Goal: Task Accomplishment & Management: Use online tool/utility

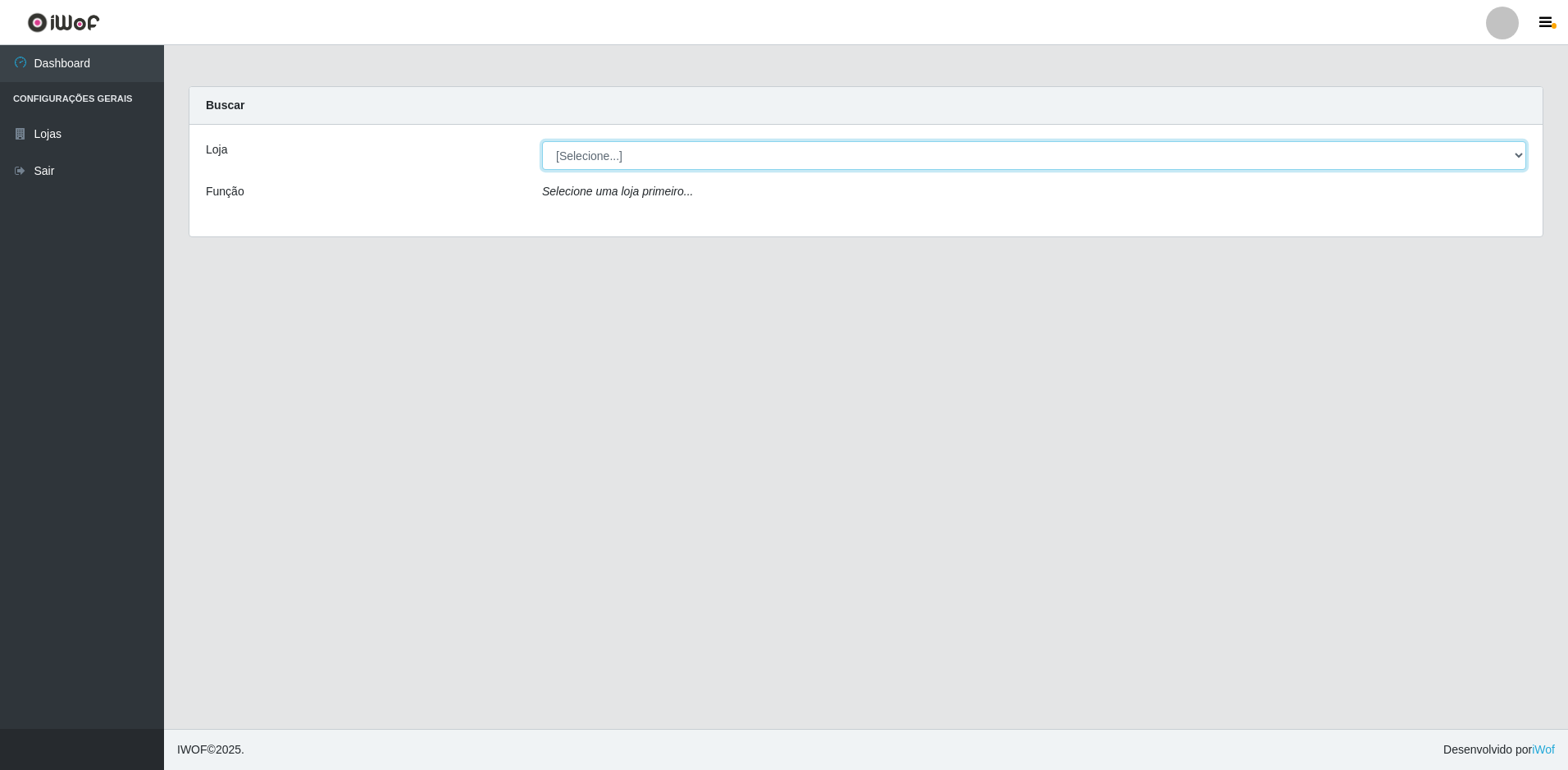
click at [867, 159] on select "[Selecione...] Extrabom - Loja 51 Gaivotas" at bounding box center [1034, 155] width 984 height 29
select select "469"
click at [542, 141] on select "[Selecione...] Extrabom - Loja 51 Gaivotas" at bounding box center [1034, 155] width 984 height 29
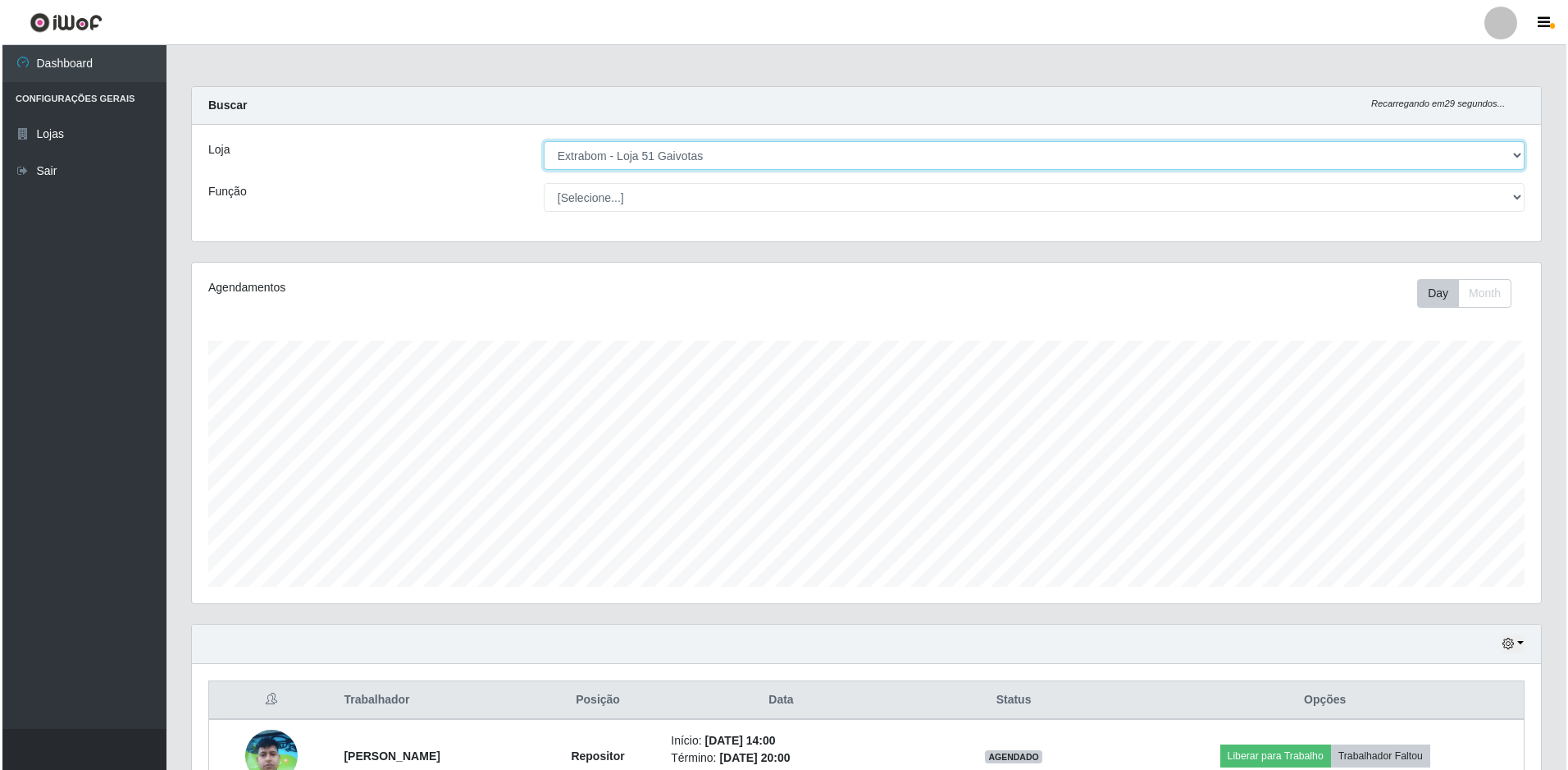
scroll to position [393, 0]
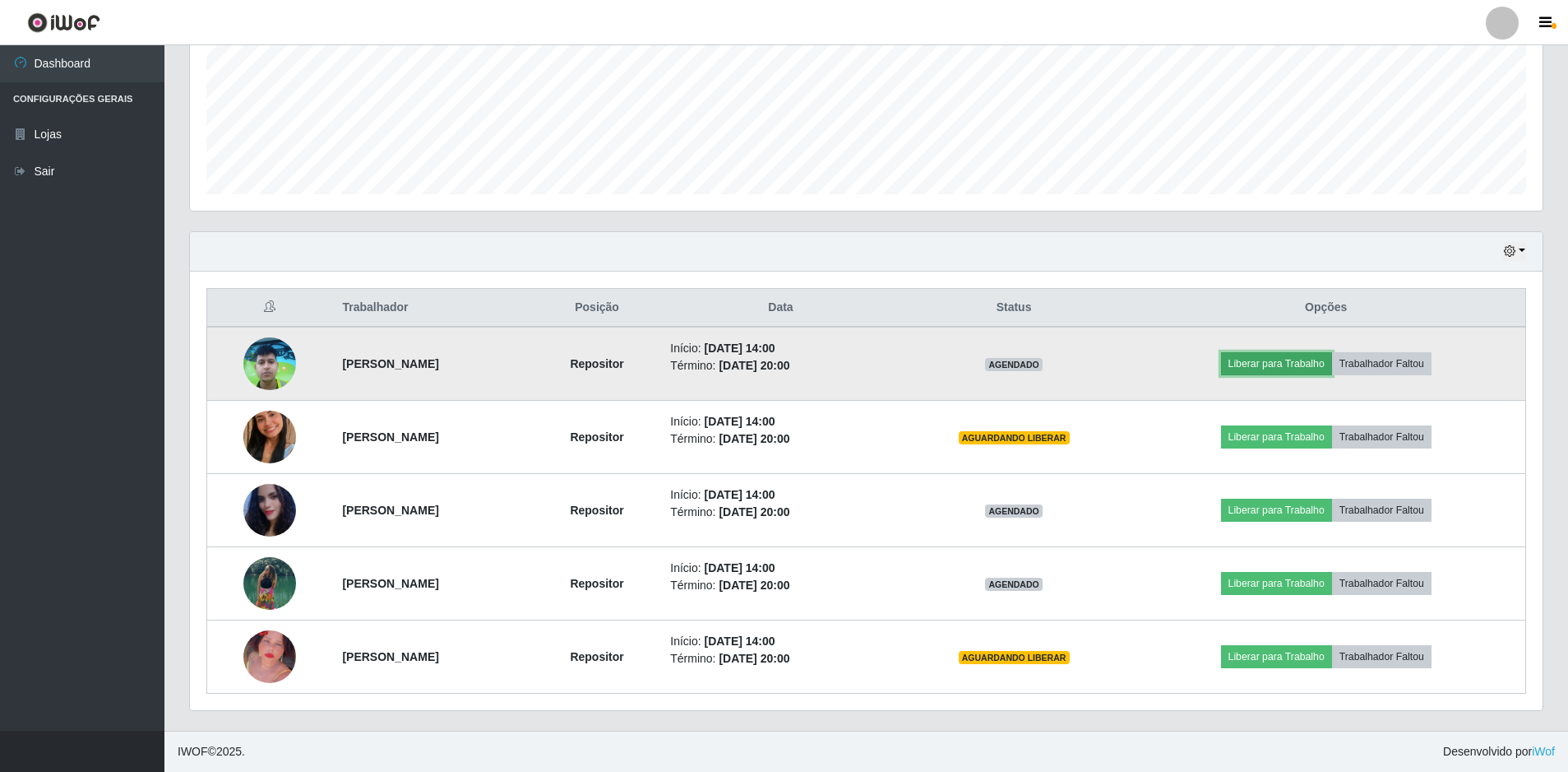
click at [1310, 358] on button "Liberar para Trabalho" at bounding box center [1277, 364] width 112 height 23
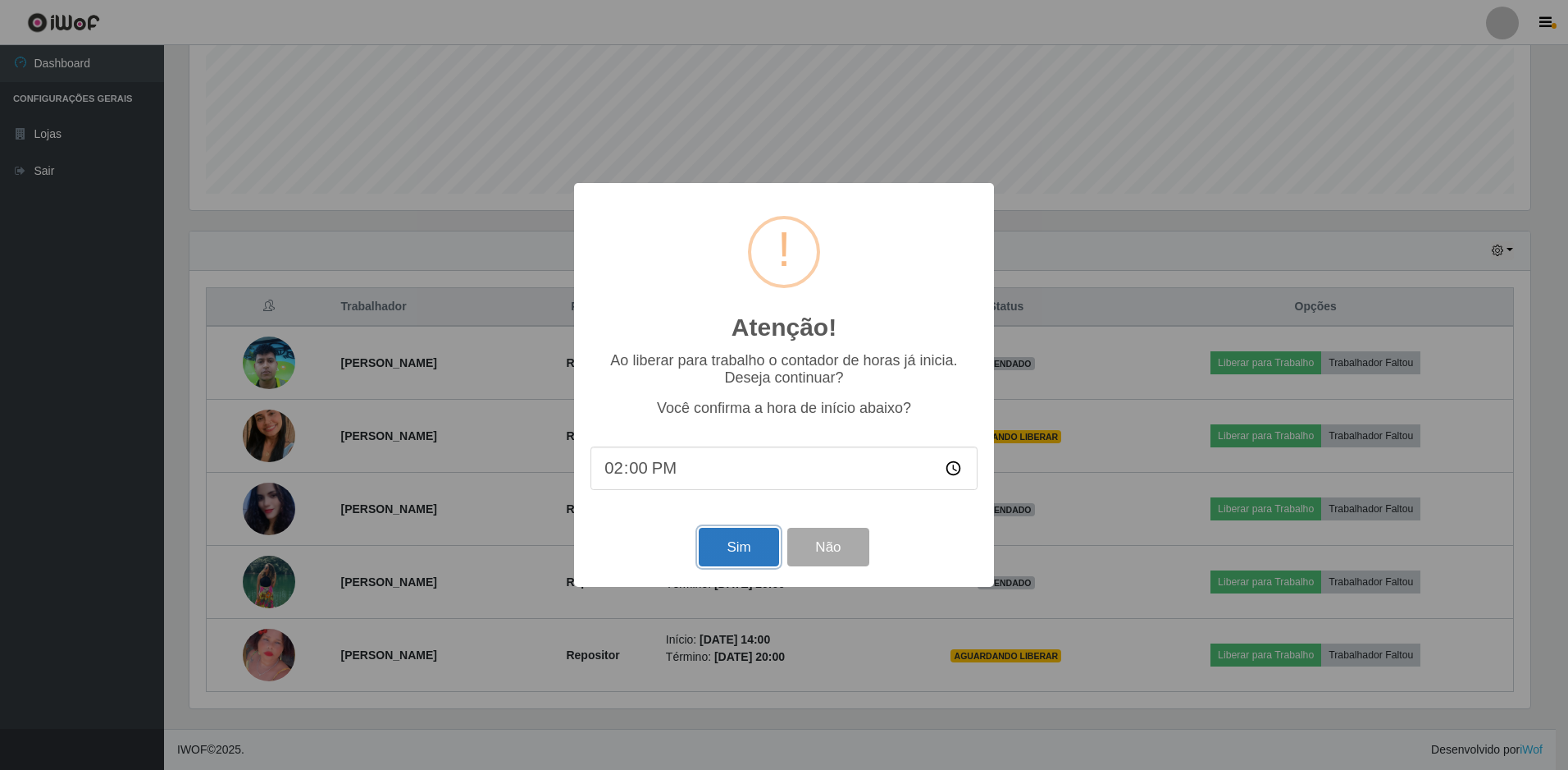
click at [723, 556] on button "Sim" at bounding box center [739, 546] width 79 height 39
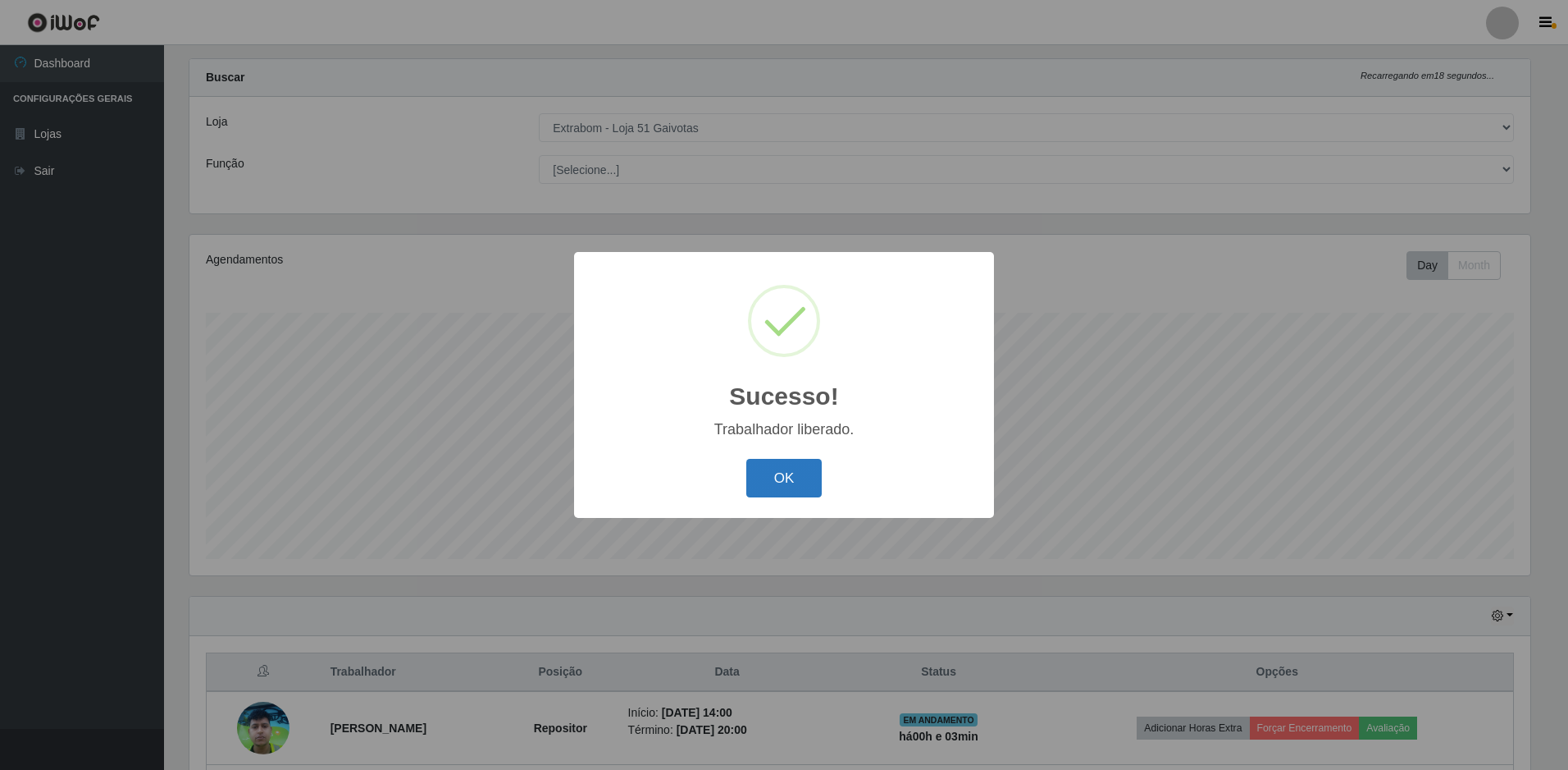
click at [778, 479] on button "OK" at bounding box center [784, 478] width 76 height 39
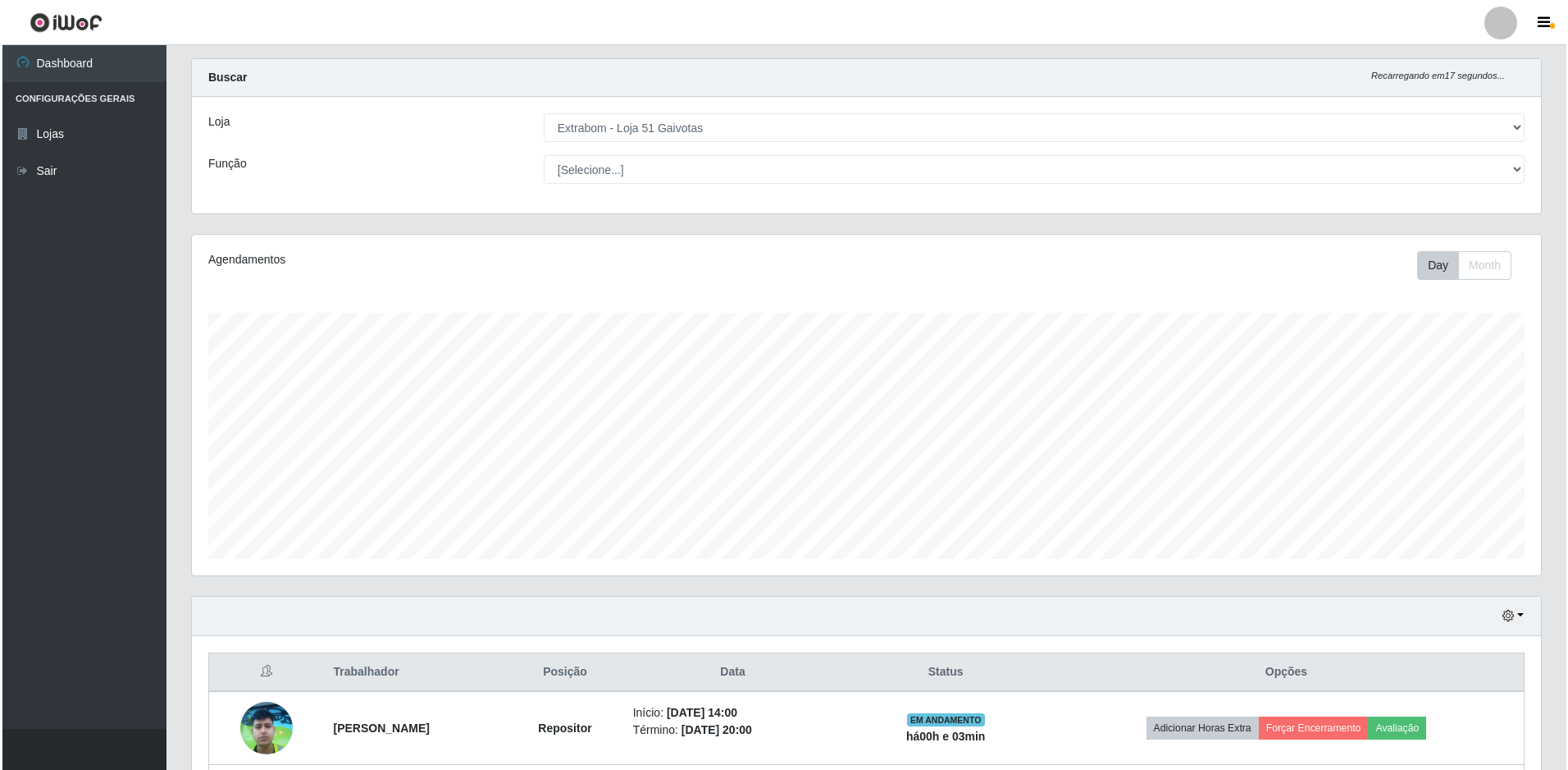
scroll to position [393, 0]
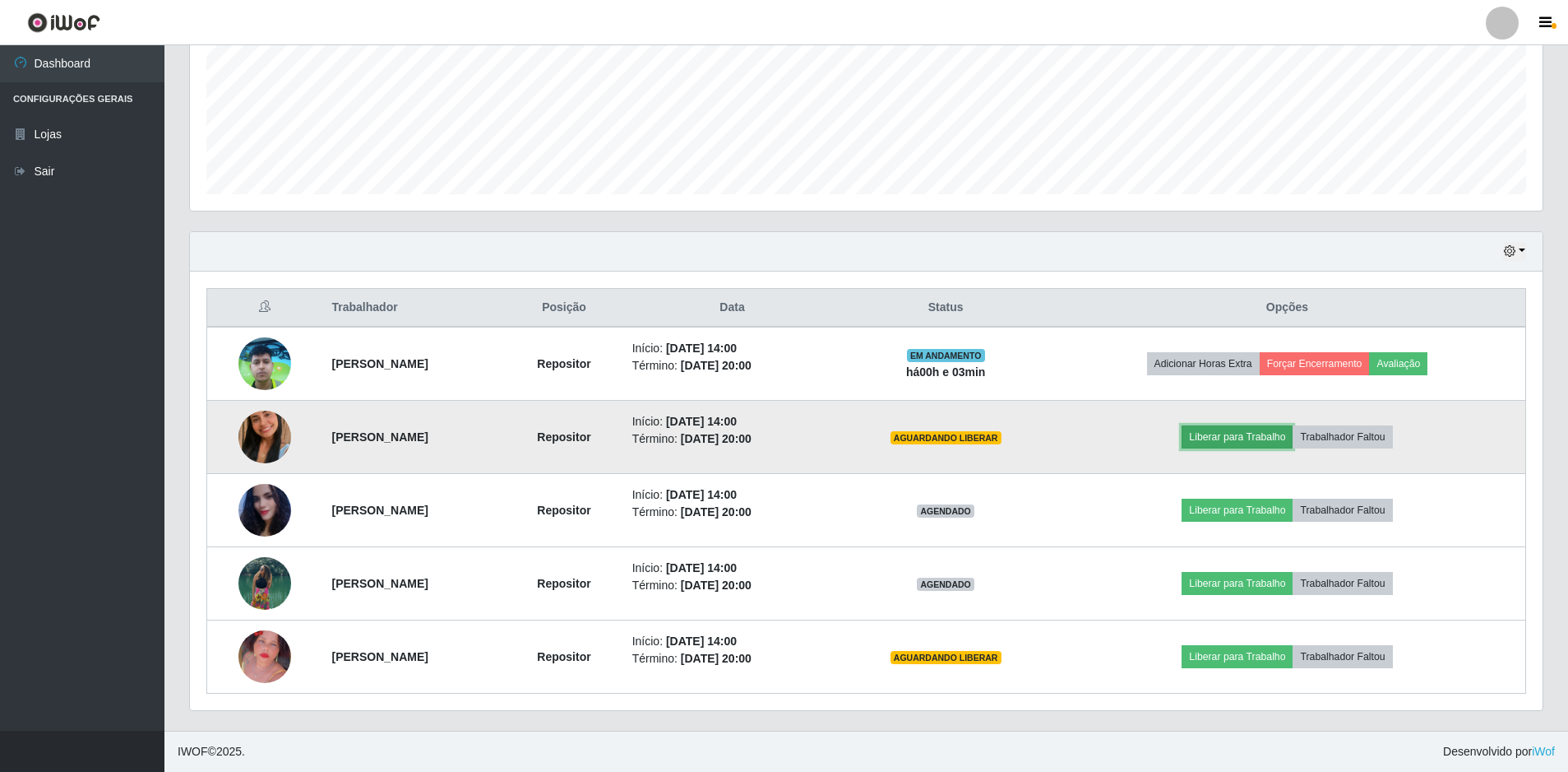
click at [1241, 438] on button "Liberar para Trabalho" at bounding box center [1237, 436] width 112 height 23
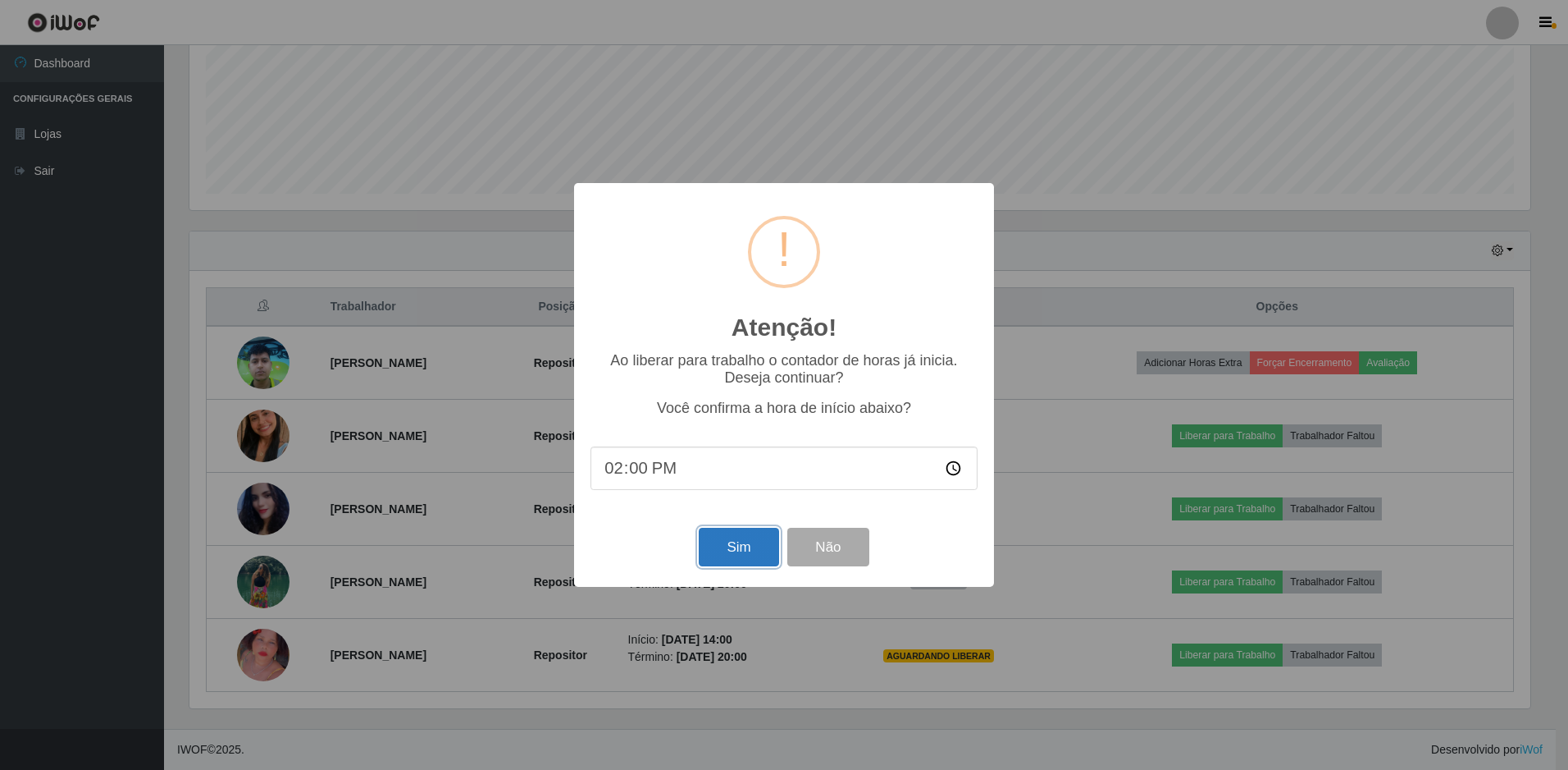
click at [730, 544] on button "Sim" at bounding box center [739, 546] width 79 height 39
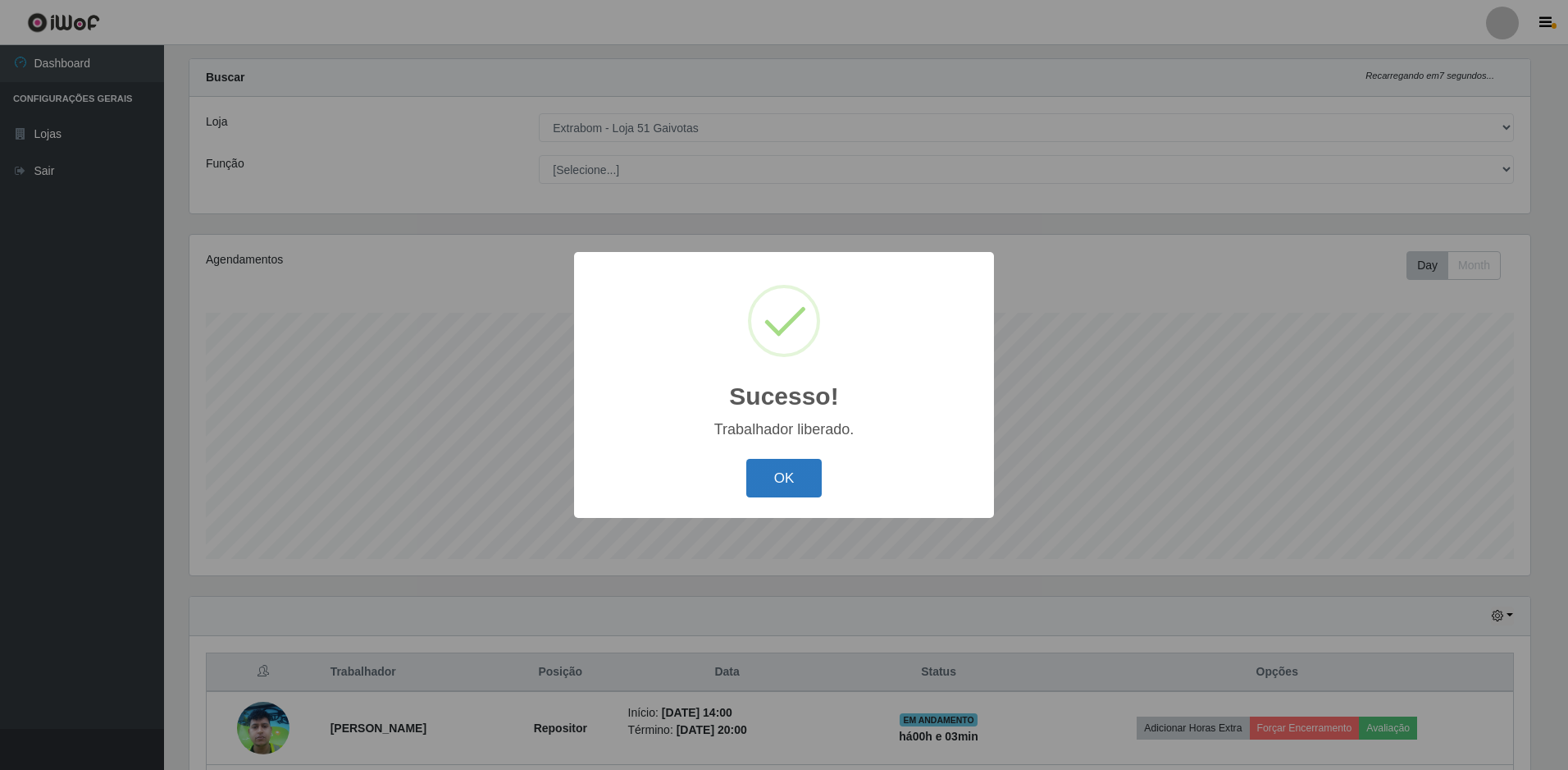
click at [777, 470] on button "OK" at bounding box center [784, 478] width 76 height 39
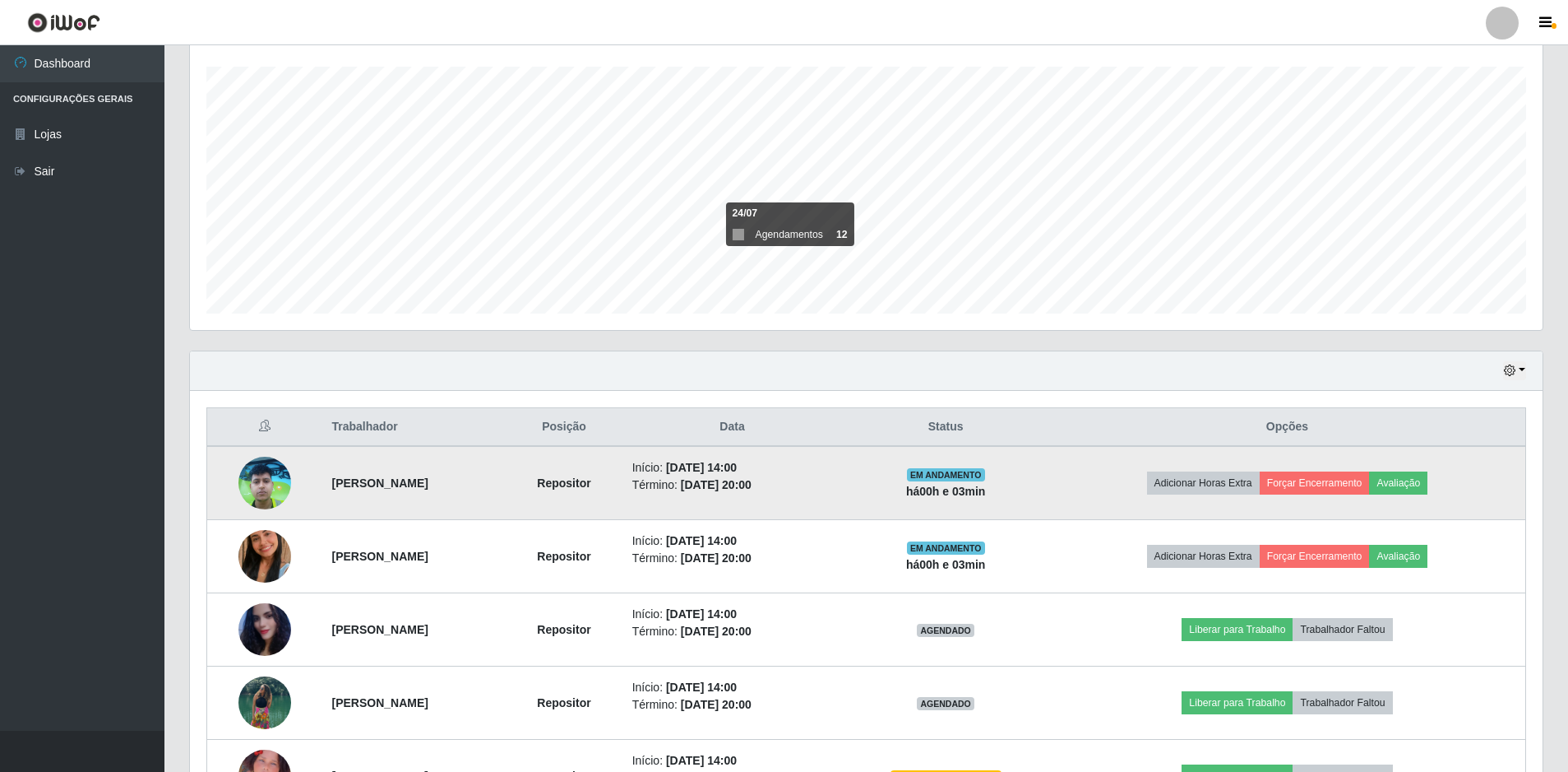
scroll to position [394, 0]
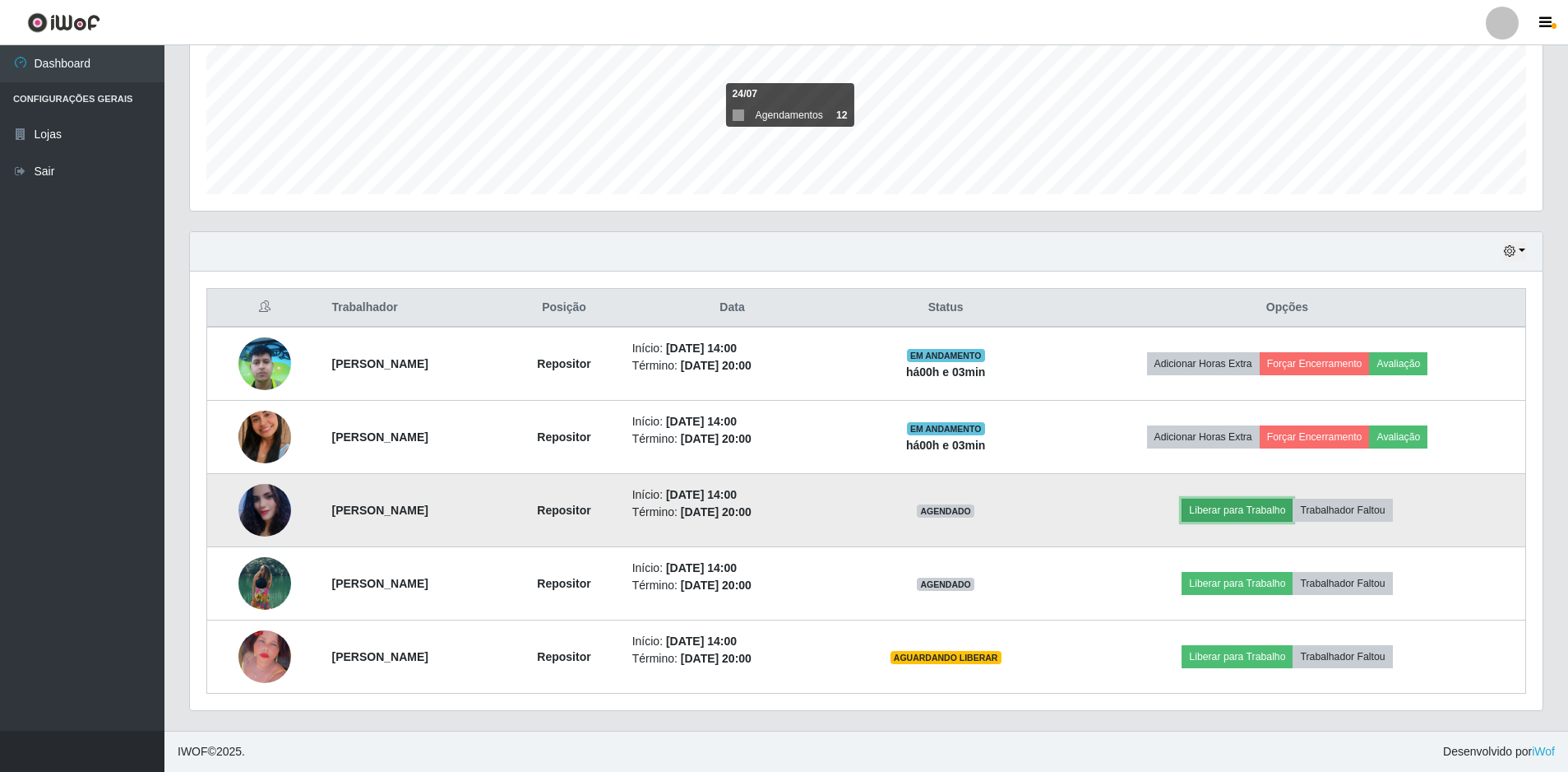
click at [1279, 513] on button "Liberar para Trabalho" at bounding box center [1237, 510] width 112 height 23
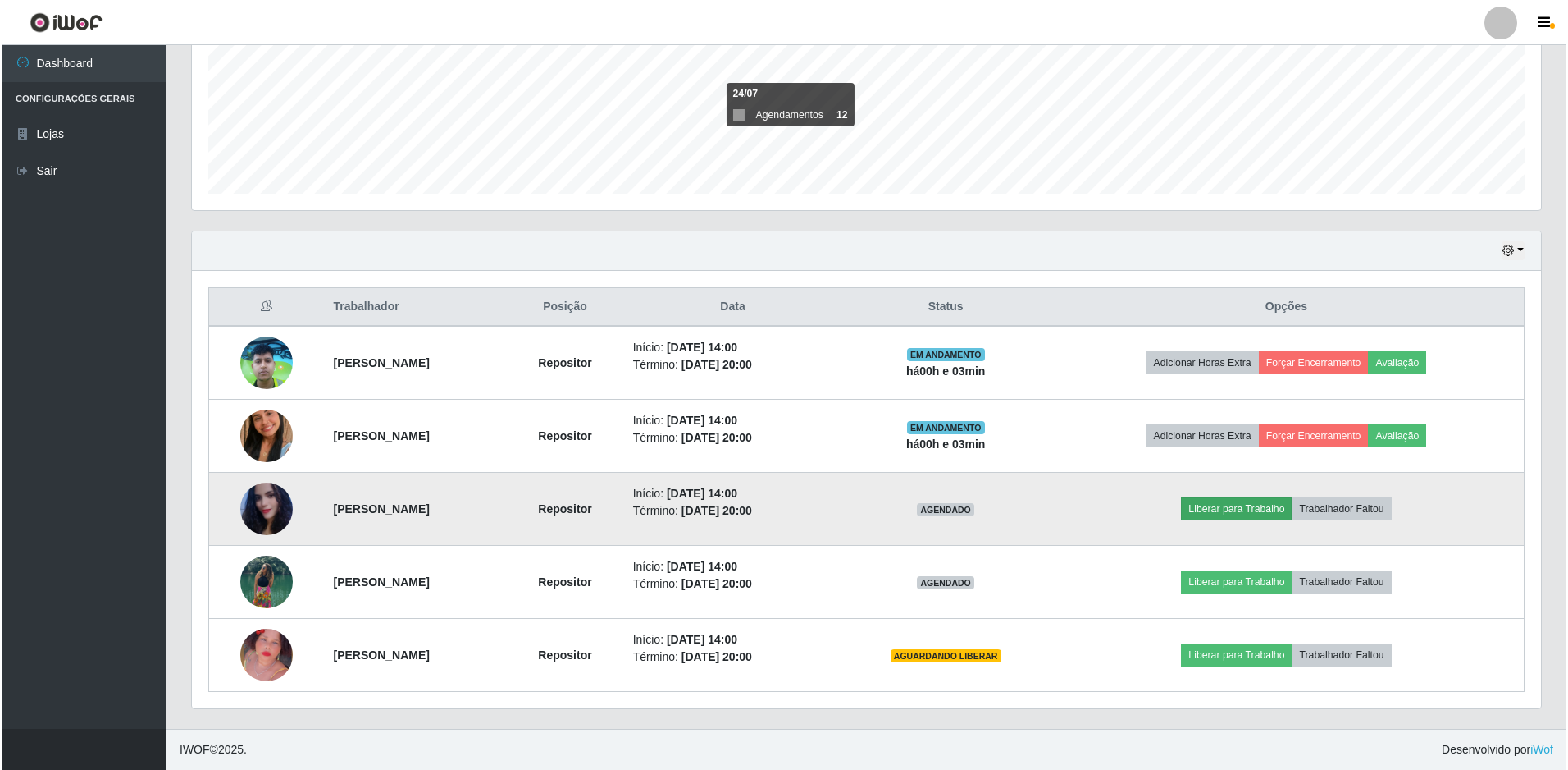
scroll to position [341, 1342]
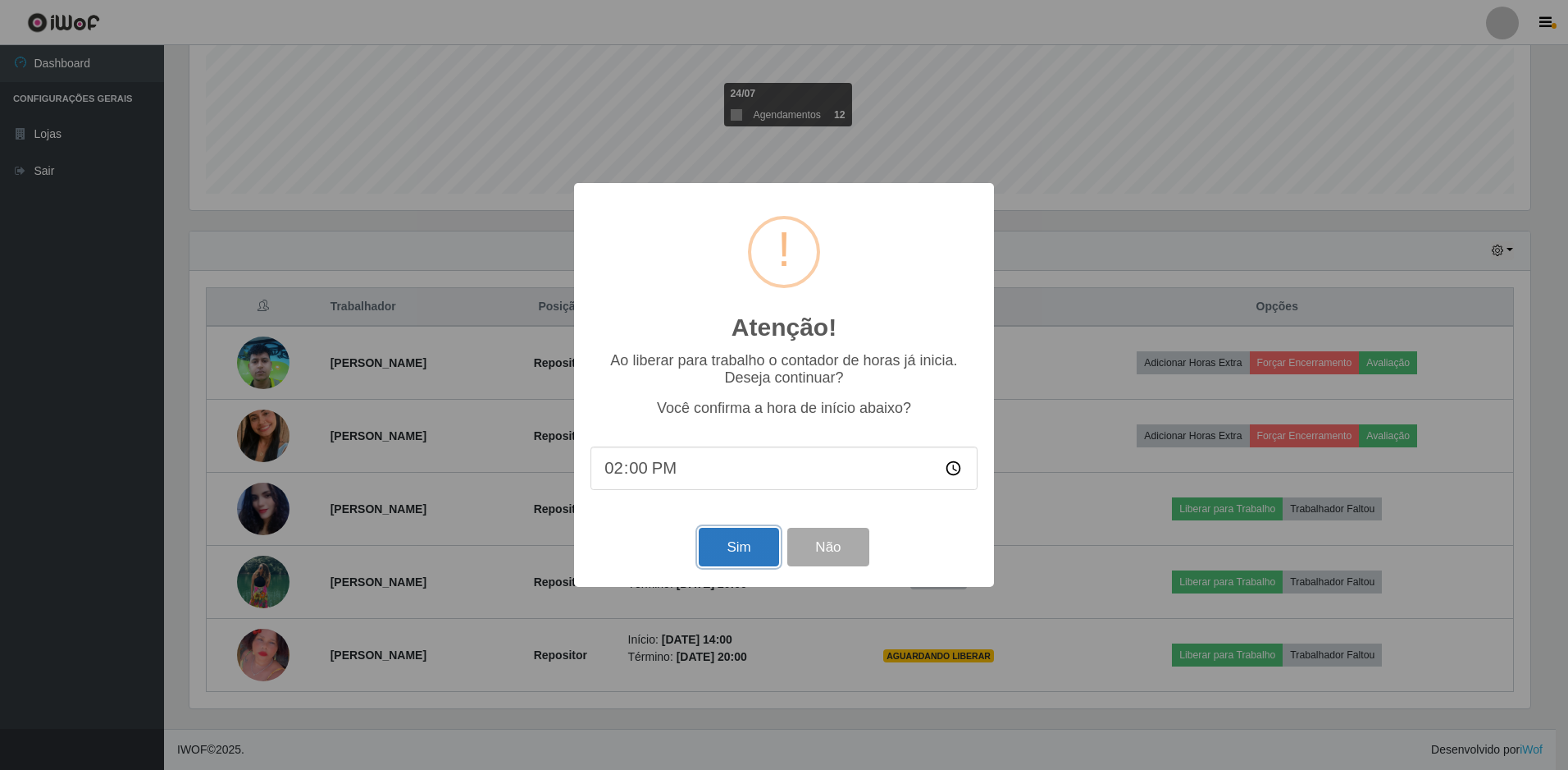
click at [767, 542] on button "Sim" at bounding box center [739, 546] width 79 height 39
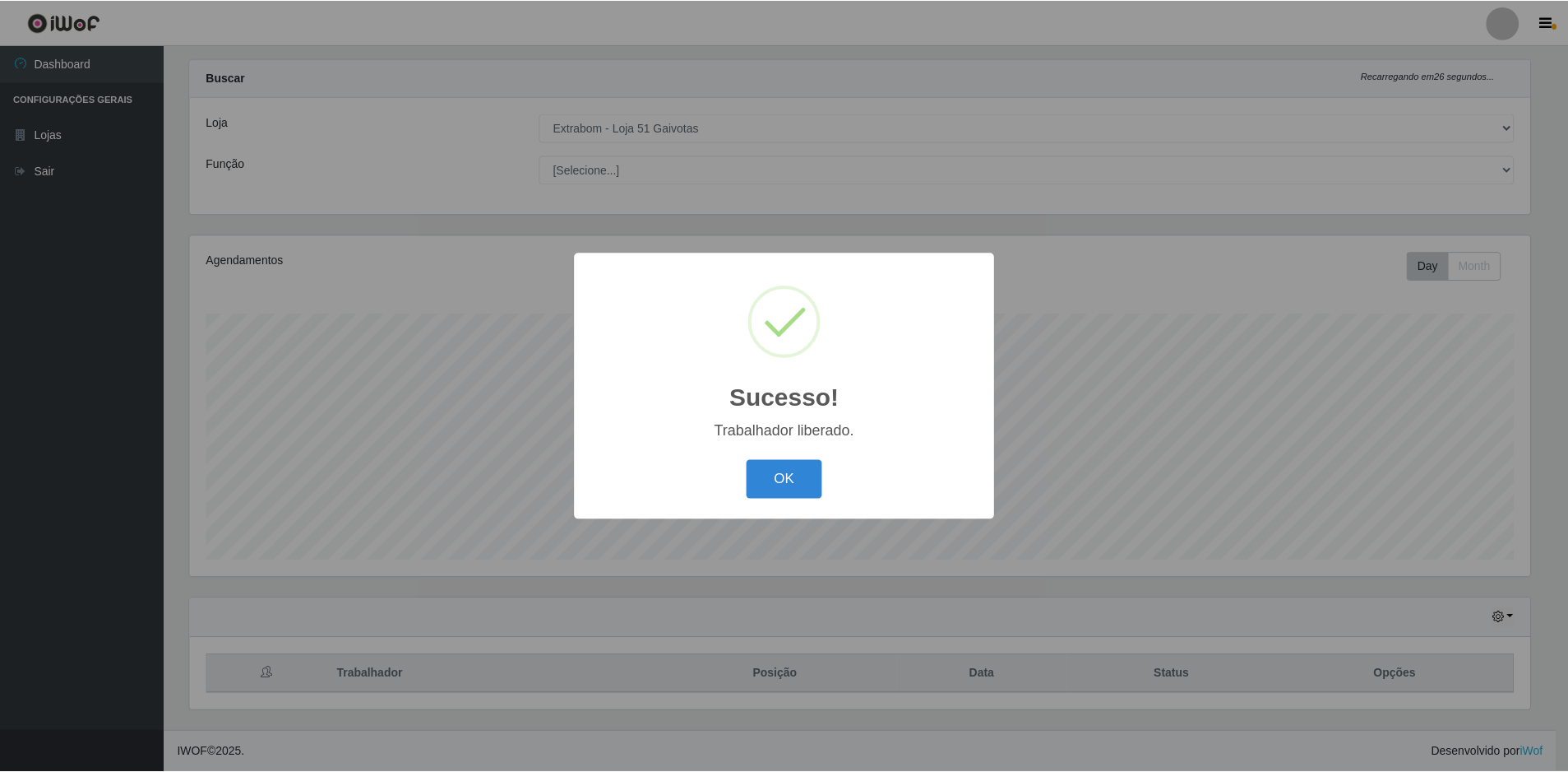
scroll to position [822544, 821067]
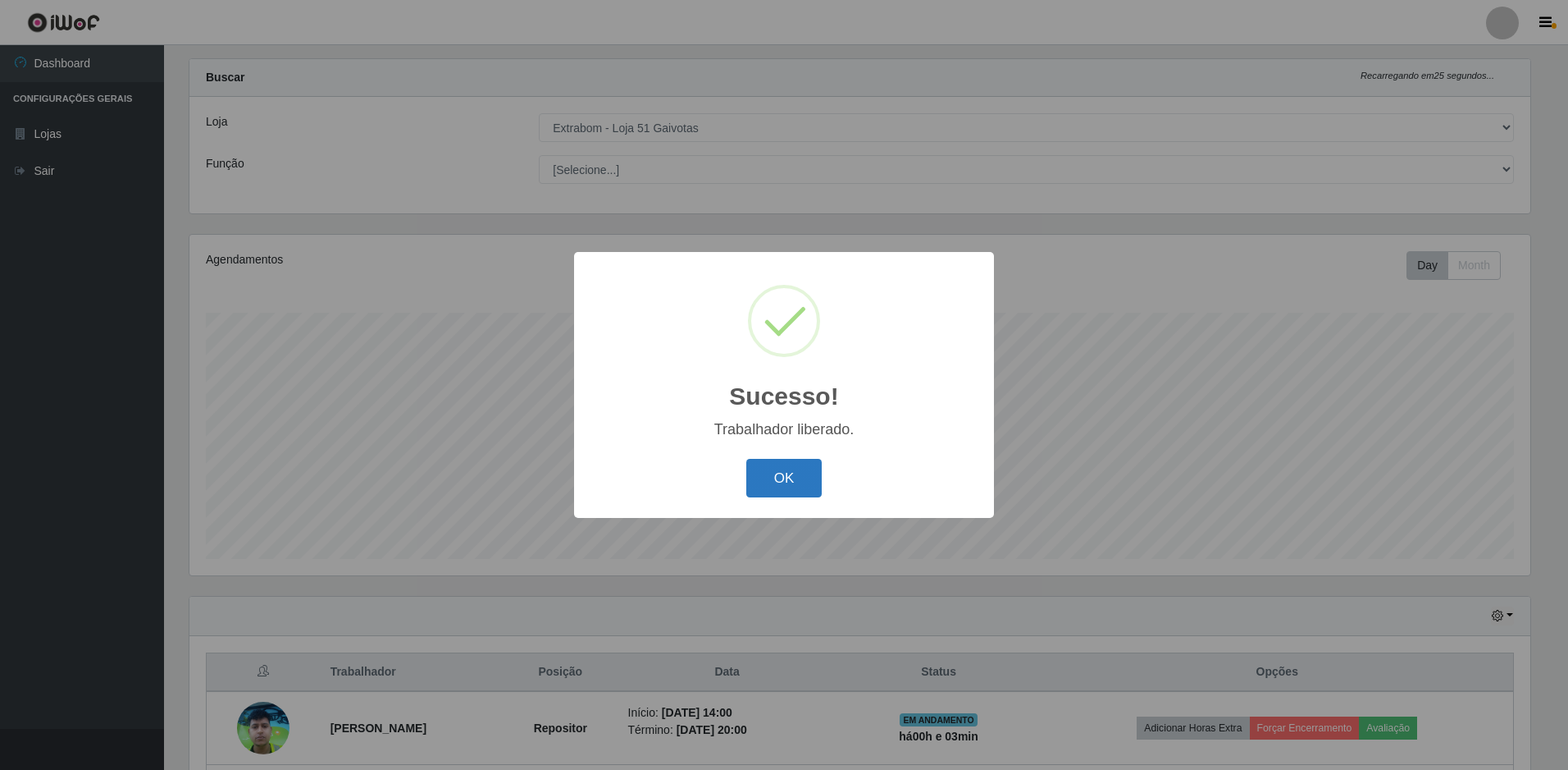
click at [779, 468] on button "OK" at bounding box center [784, 478] width 76 height 39
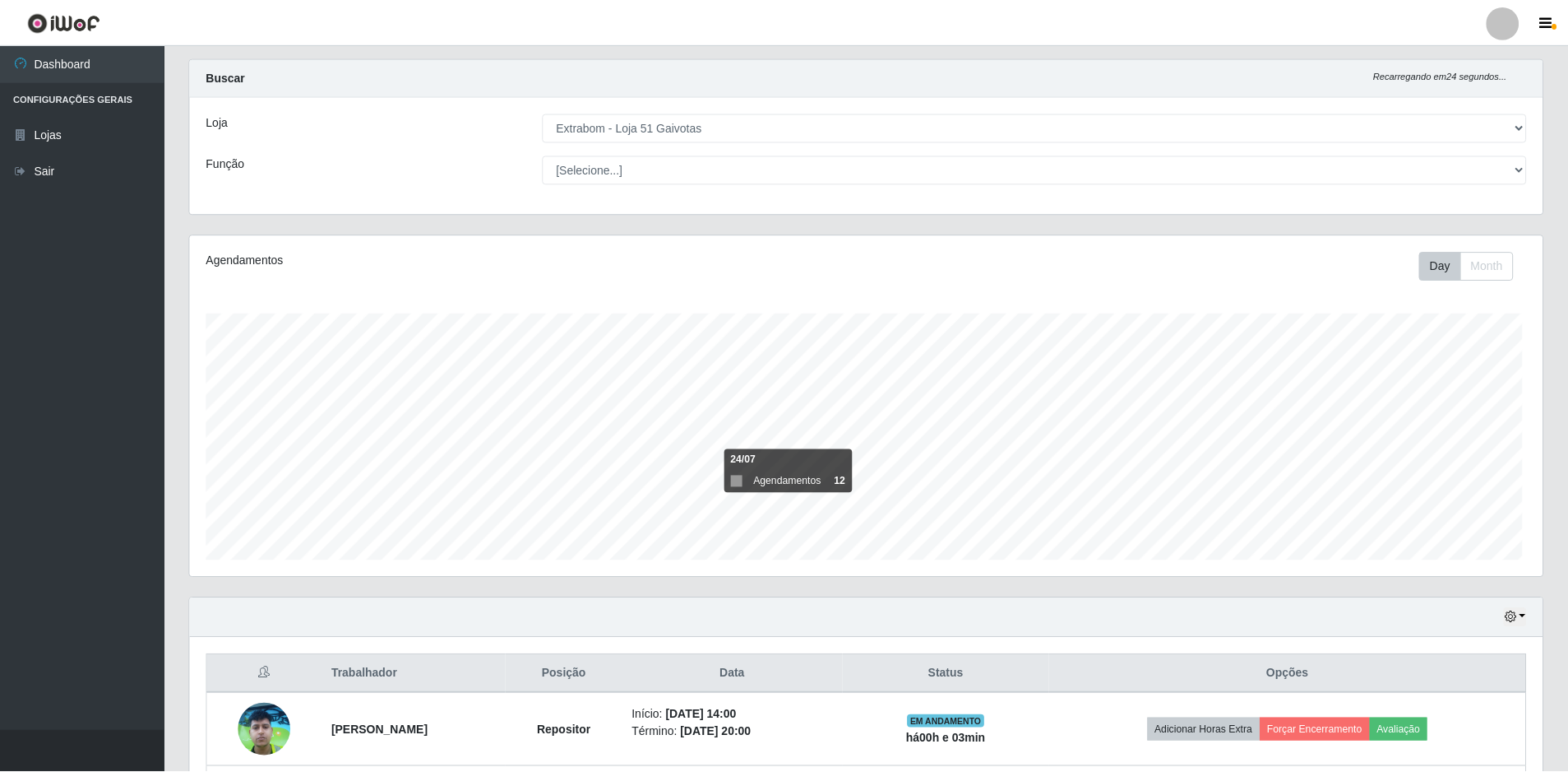
scroll to position [0, 0]
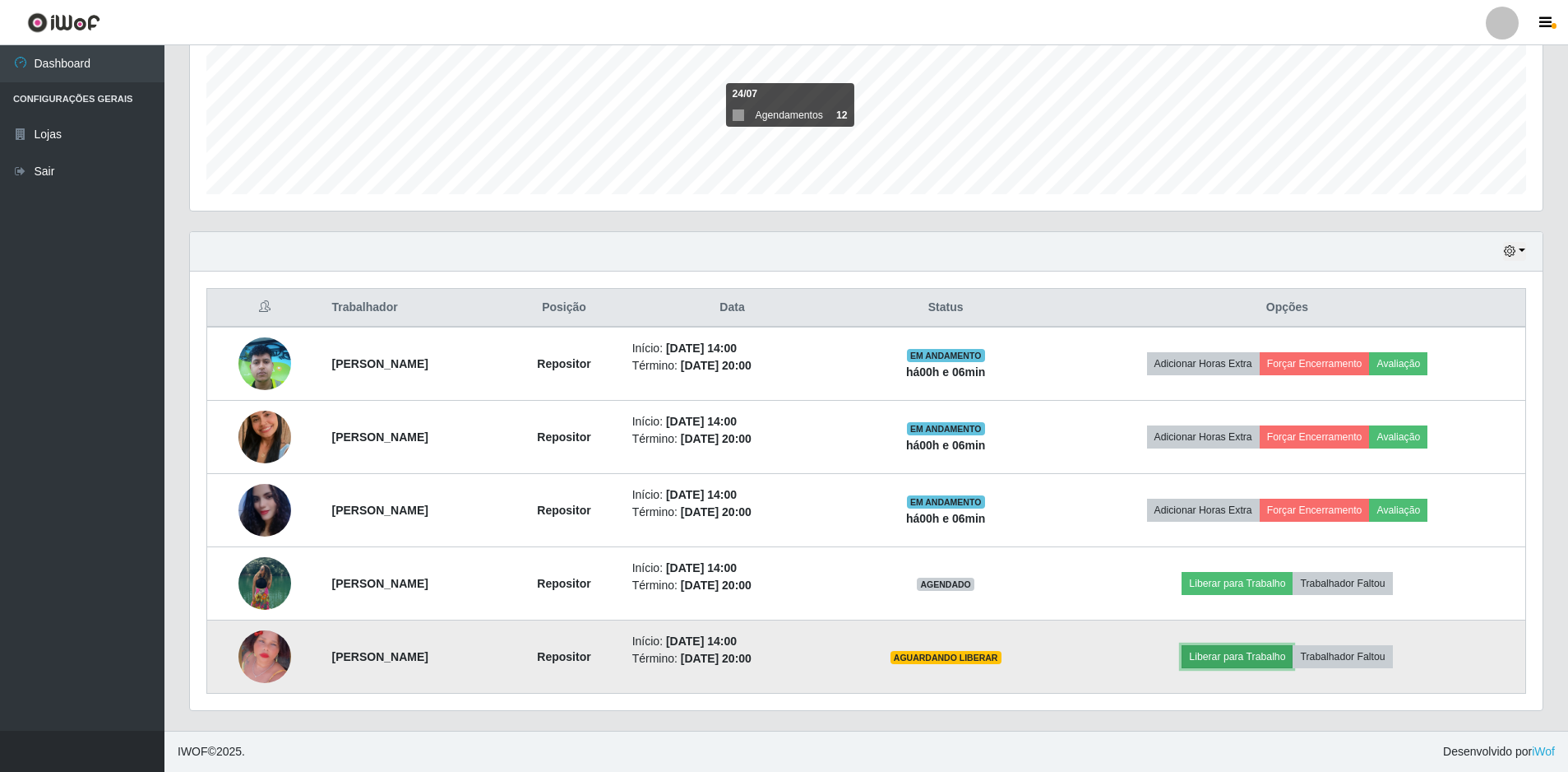
click at [1255, 659] on button "Liberar para Trabalho" at bounding box center [1237, 656] width 112 height 23
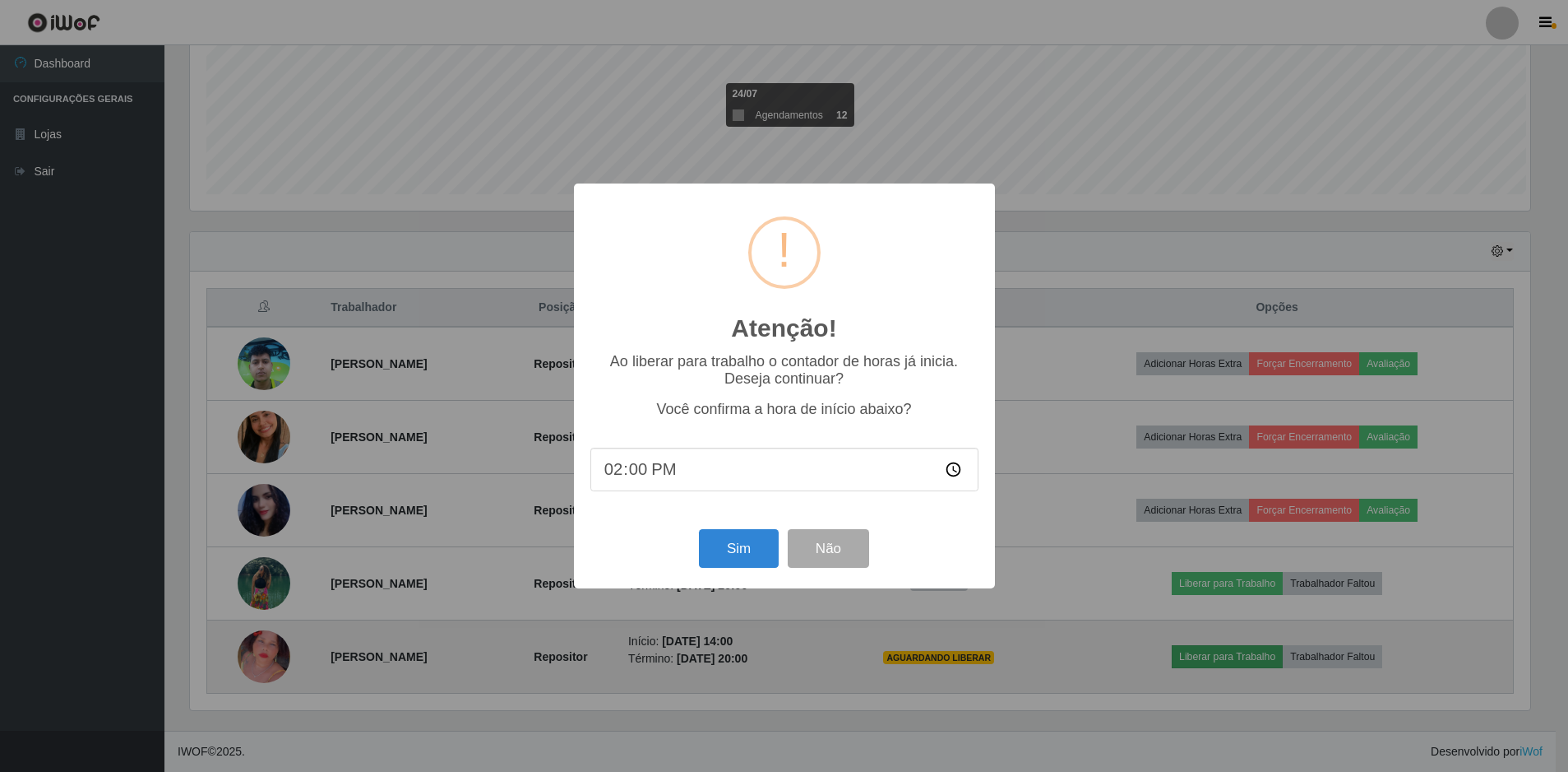
scroll to position [342, 1345]
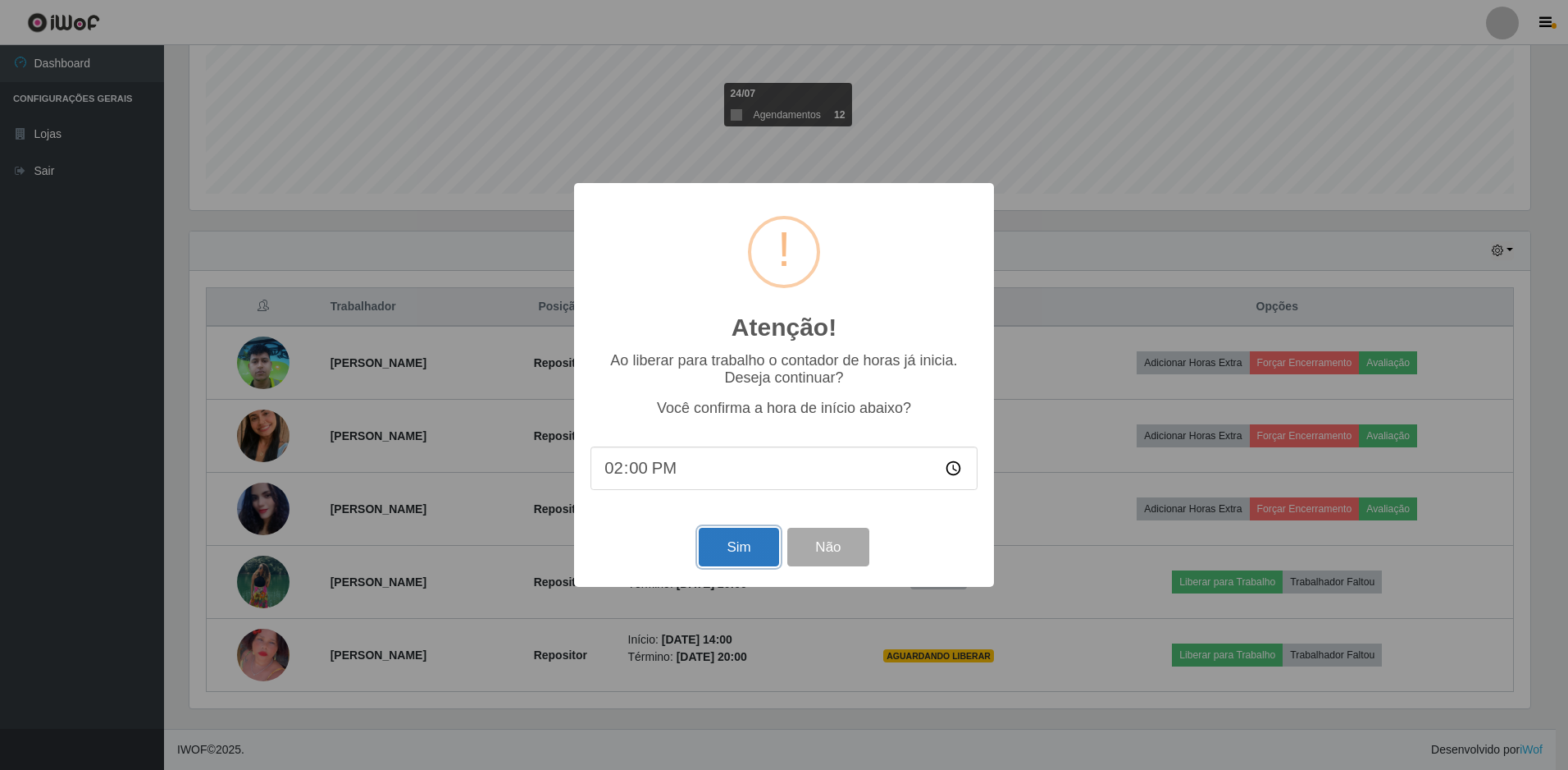
click at [753, 547] on button "Sim" at bounding box center [739, 546] width 79 height 39
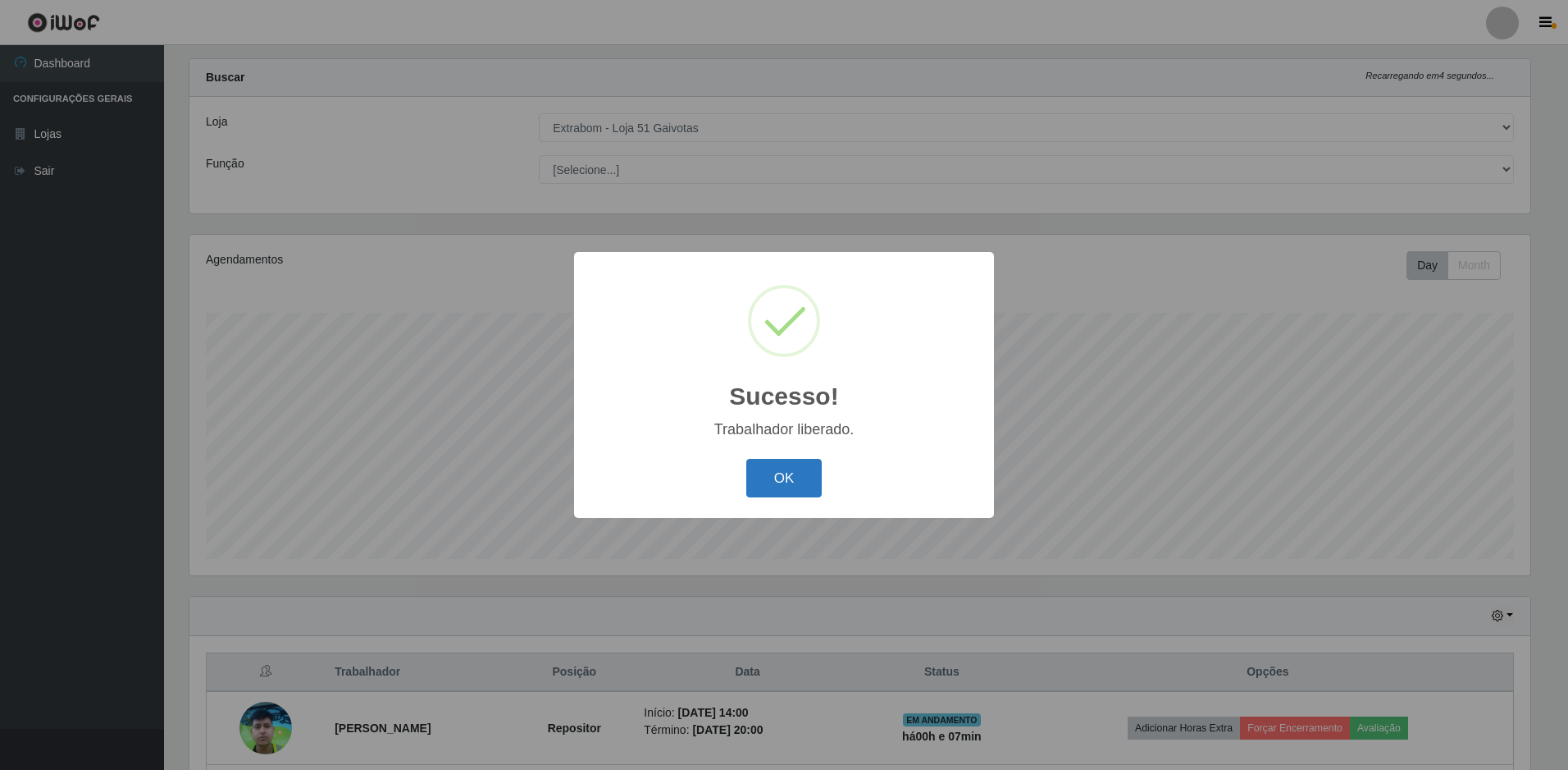
click at [813, 490] on button "OK" at bounding box center [784, 478] width 76 height 39
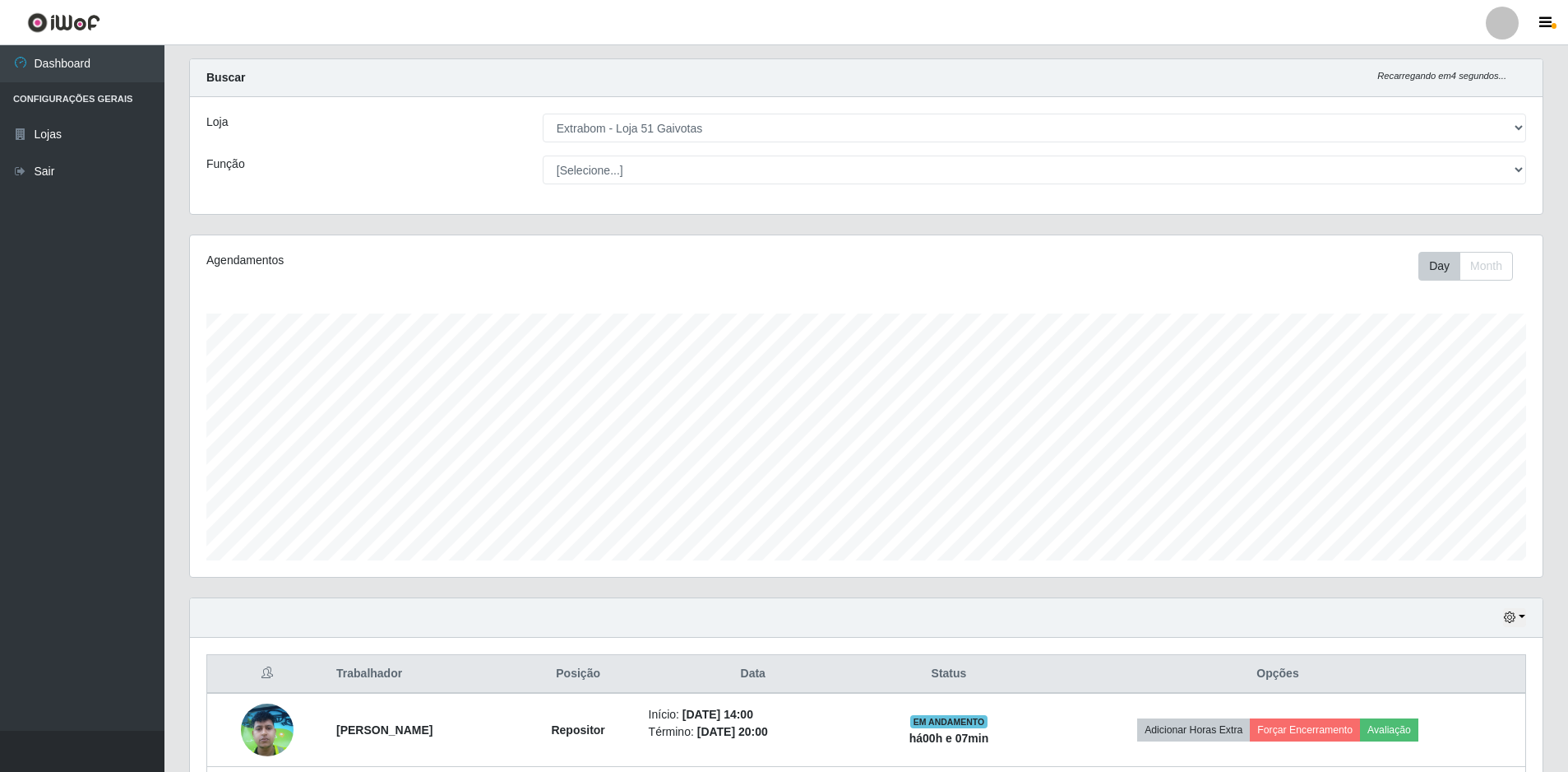
scroll to position [394, 0]
